Goal: Task Accomplishment & Management: Use online tool/utility

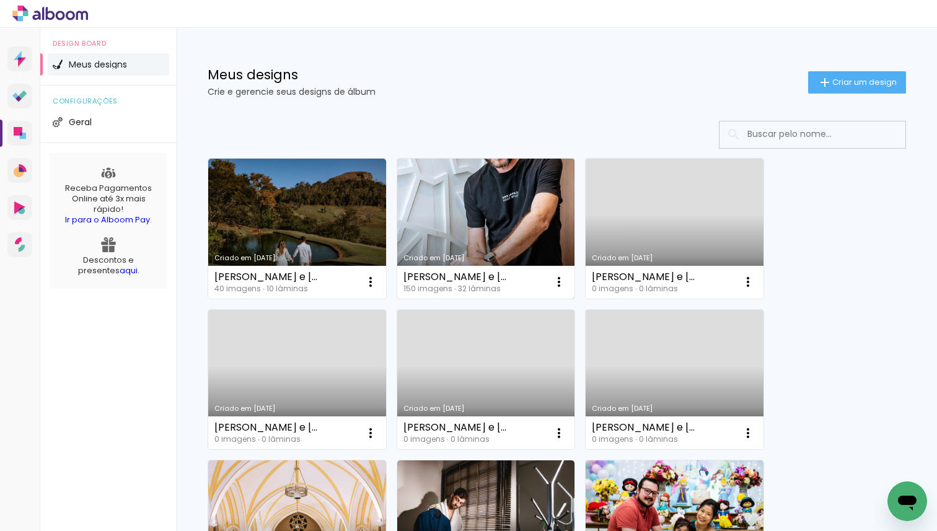
click at [481, 222] on link "Criado em [DATE]" at bounding box center [486, 229] width 178 height 140
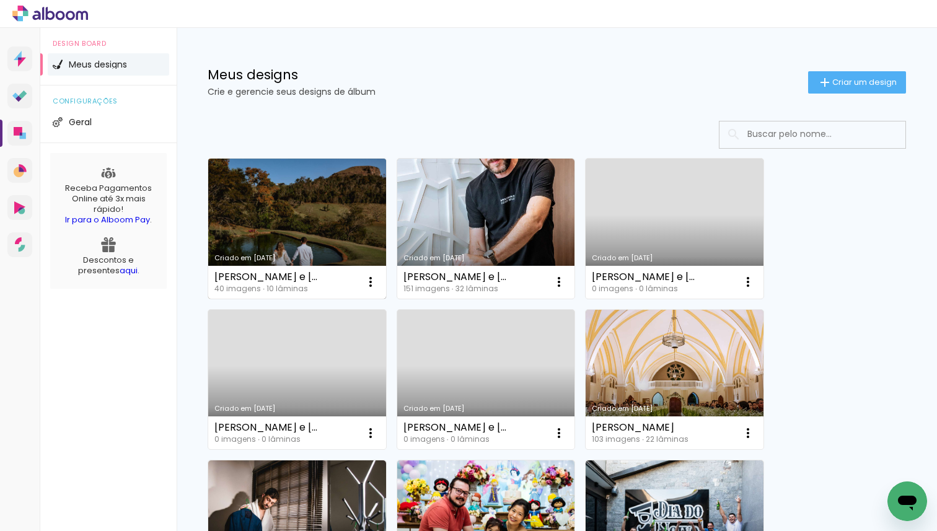
click at [302, 219] on link "Criado em [DATE]" at bounding box center [297, 229] width 178 height 140
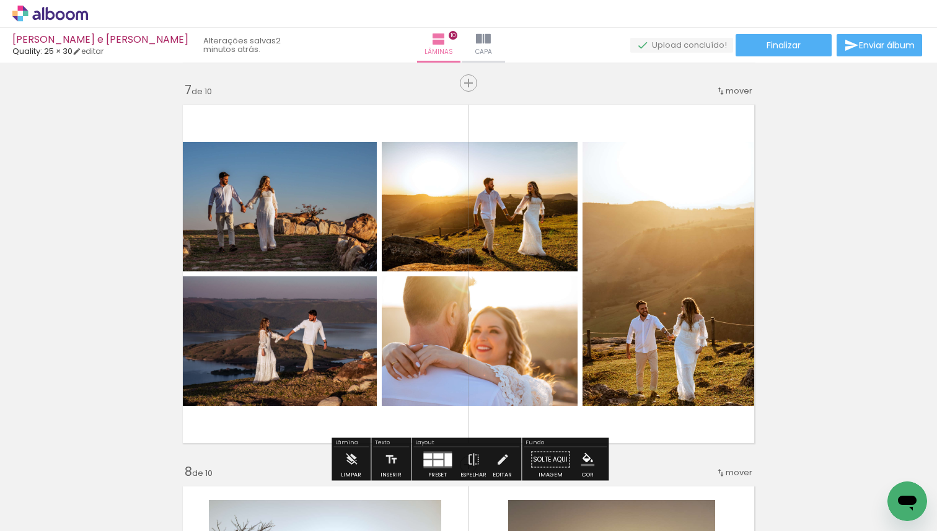
scroll to position [2257, 0]
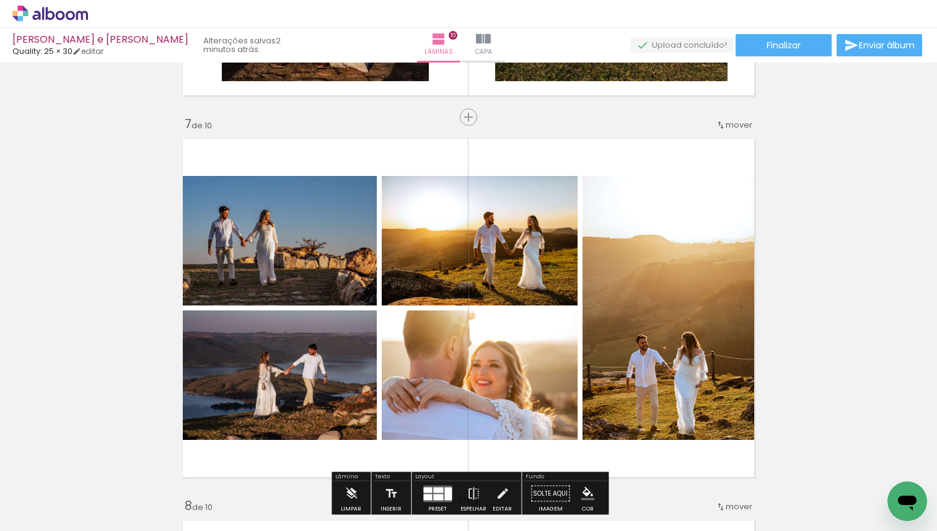
click at [55, 49] on span "Quality: 25 × 30" at bounding box center [42, 51] width 60 height 12
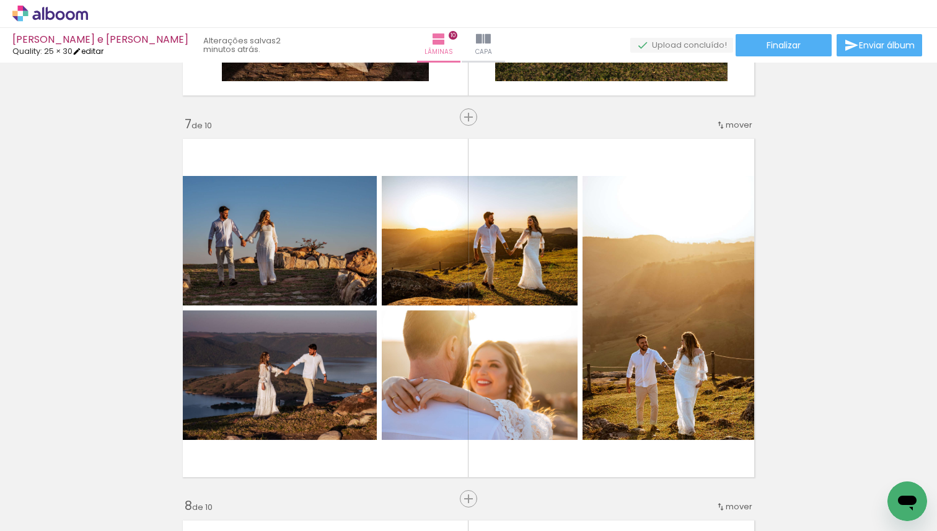
click at [89, 50] on link "editar" at bounding box center [88, 51] width 31 height 11
type input "4"
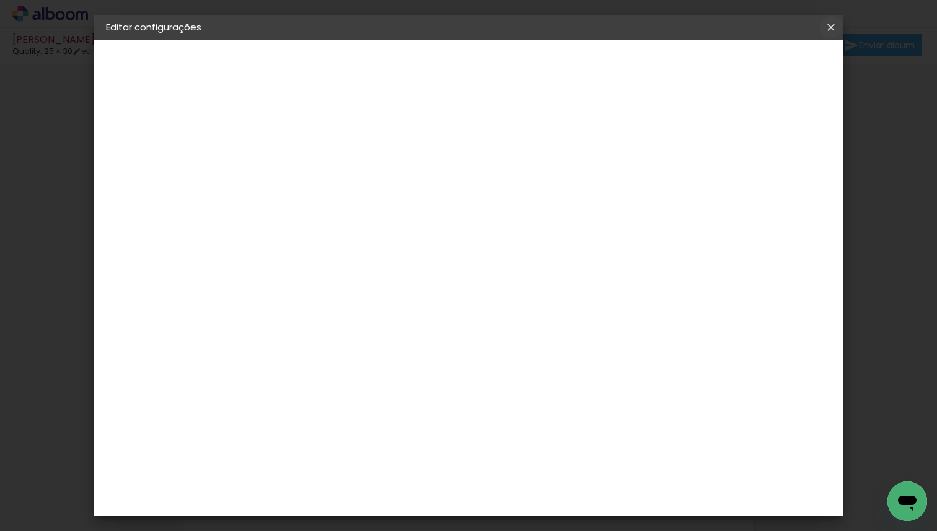
click at [833, 26] on iron-icon at bounding box center [831, 27] width 15 height 12
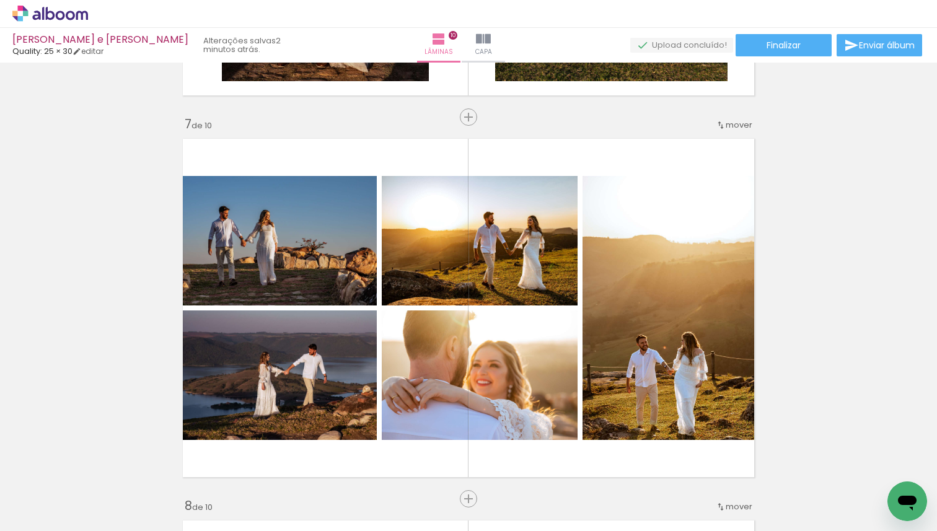
scroll to position [0, 530]
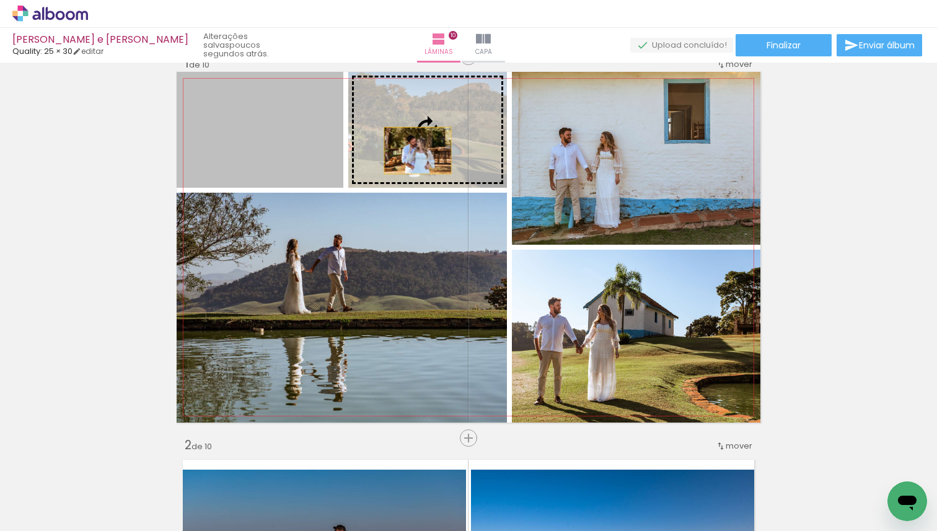
drag, startPoint x: 411, startPoint y: 151, endPoint x: 418, endPoint y: 151, distance: 6.8
click at [0, 0] on slot at bounding box center [0, 0] width 0 height 0
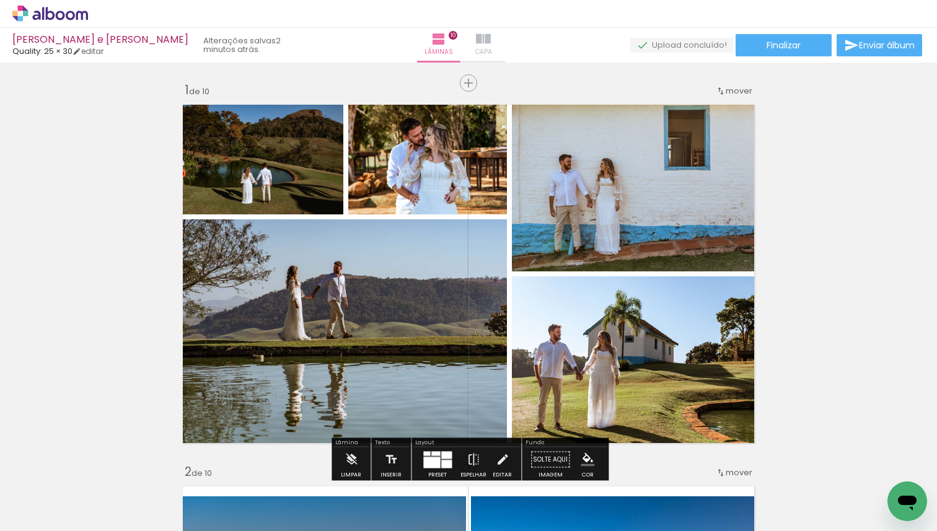
click at [484, 37] on iron-icon at bounding box center [483, 39] width 15 height 15
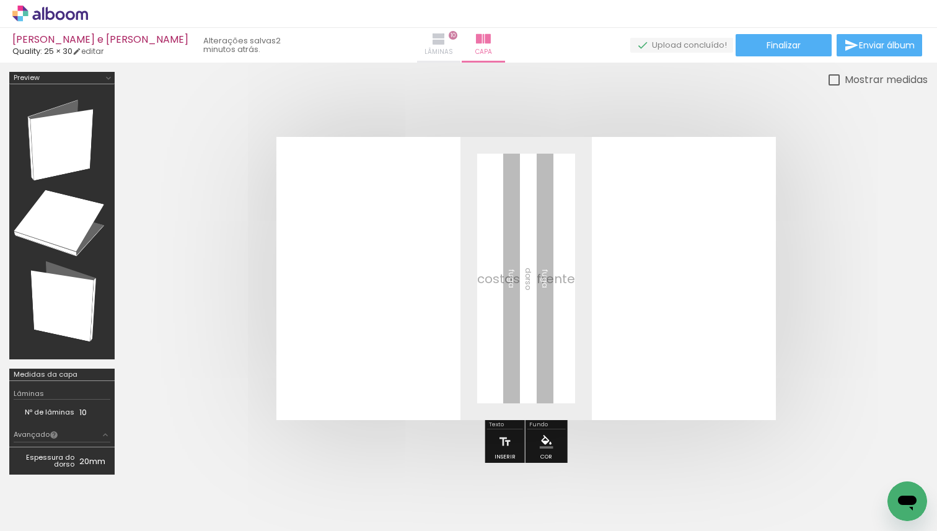
click at [446, 41] on iron-icon at bounding box center [438, 39] width 15 height 15
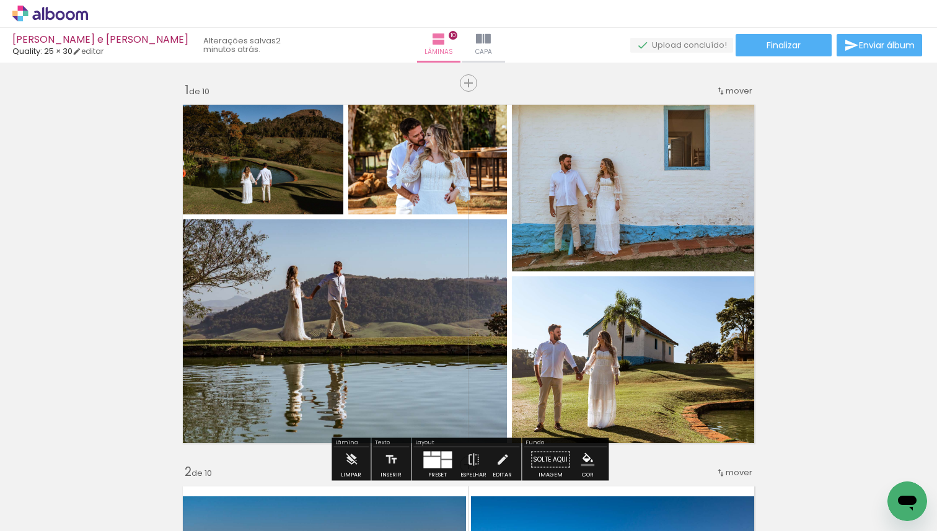
click at [60, 516] on span "Adicionar Fotos" at bounding box center [43, 515] width 37 height 14
click at [0, 0] on input "file" at bounding box center [0, 0] width 0 height 0
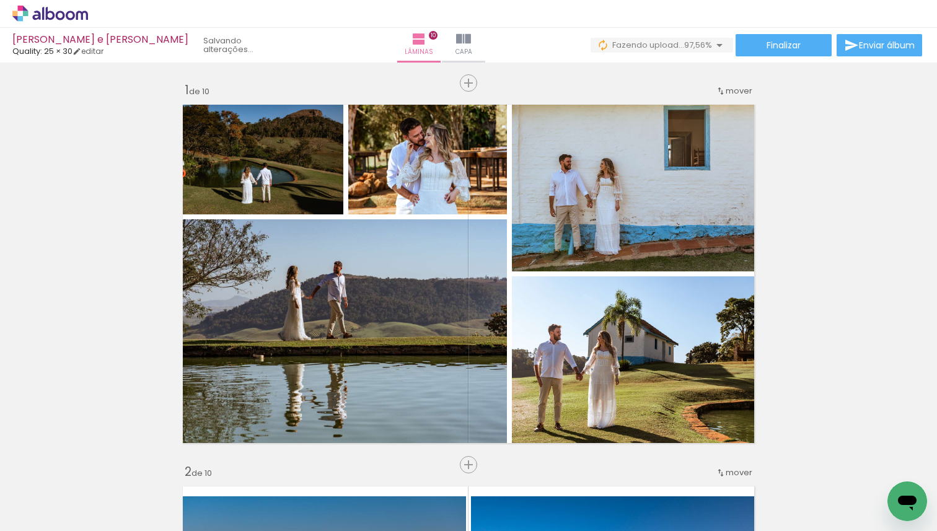
scroll to position [0, 2015]
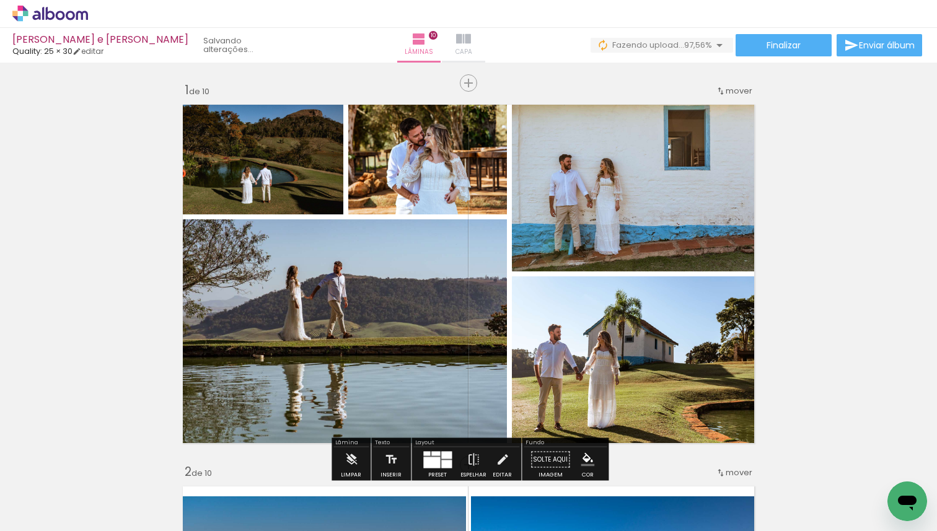
click at [463, 37] on iron-icon at bounding box center [463, 39] width 15 height 15
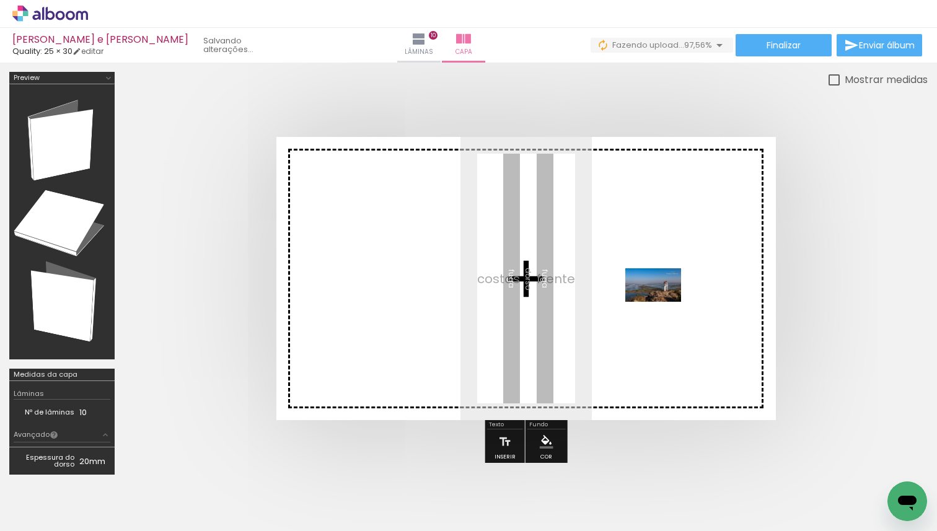
drag, startPoint x: 883, startPoint y: 483, endPoint x: 663, endPoint y: 306, distance: 282.6
click at [663, 306] on quentale-workspace at bounding box center [468, 265] width 937 height 531
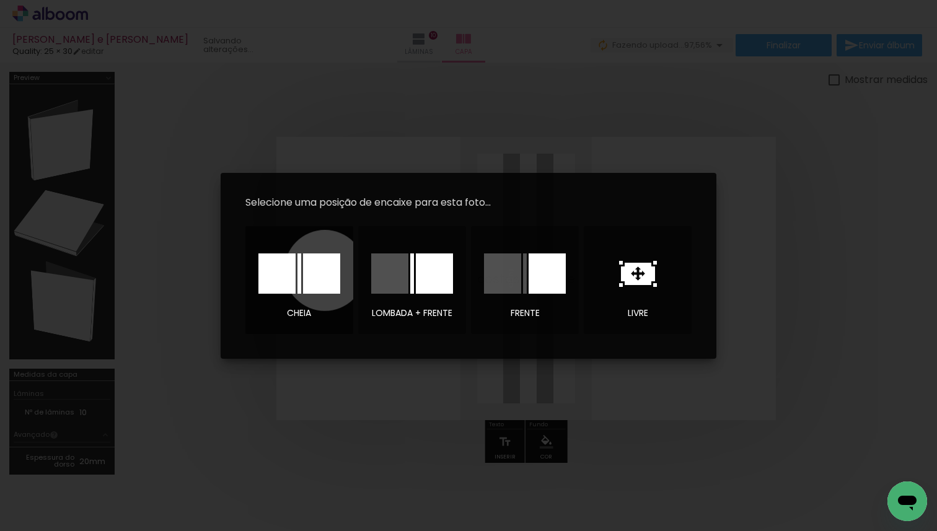
click at [325, 270] on div at bounding box center [321, 274] width 37 height 40
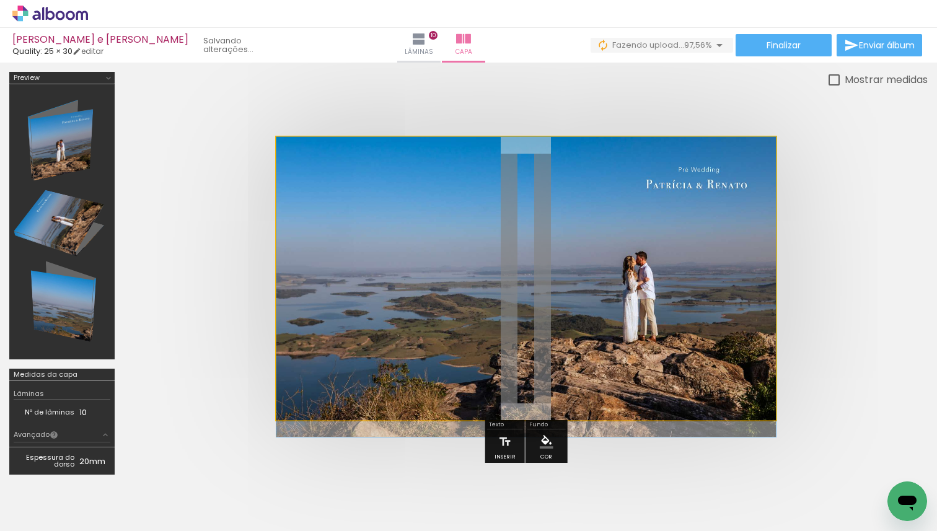
drag, startPoint x: 708, startPoint y: 262, endPoint x: 684, endPoint y: 276, distance: 27.5
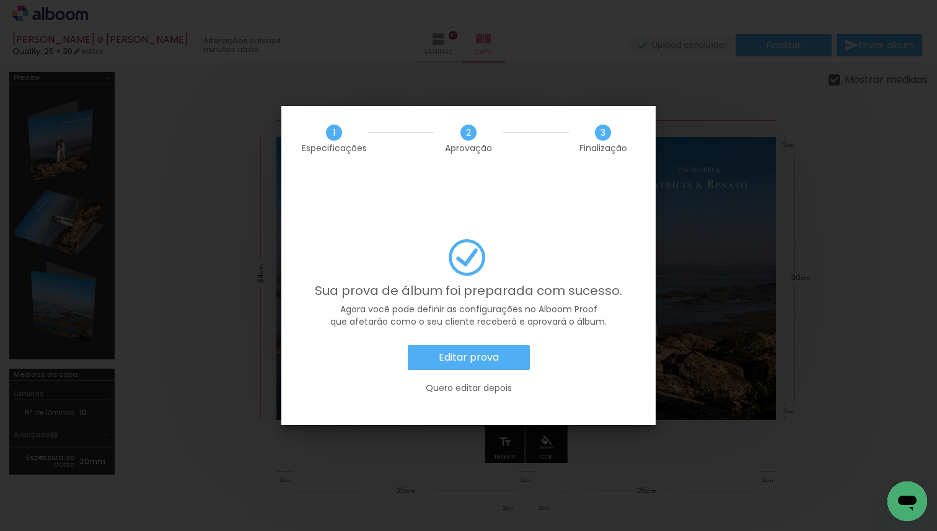
scroll to position [0, 2015]
click at [0, 0] on slot "Editar prova" at bounding box center [0, 0] width 0 height 0
